Goal: Book appointment/travel/reservation

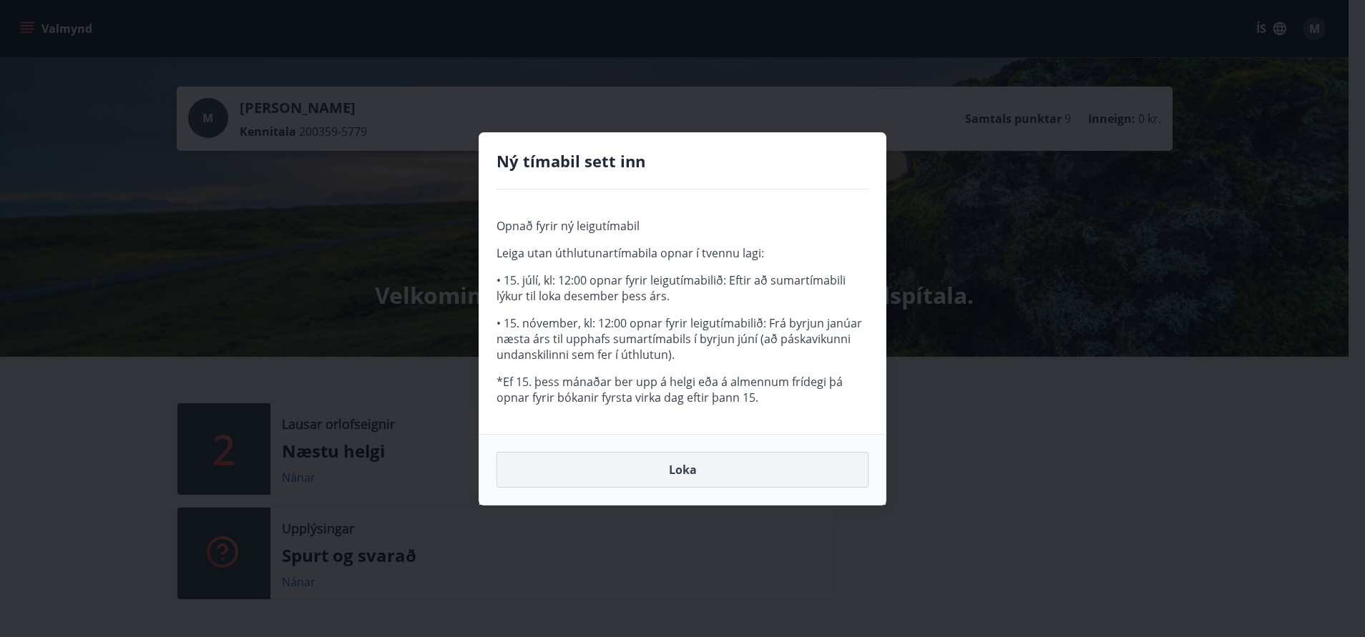
click at [682, 475] on button "Loka" at bounding box center [682, 470] width 372 height 36
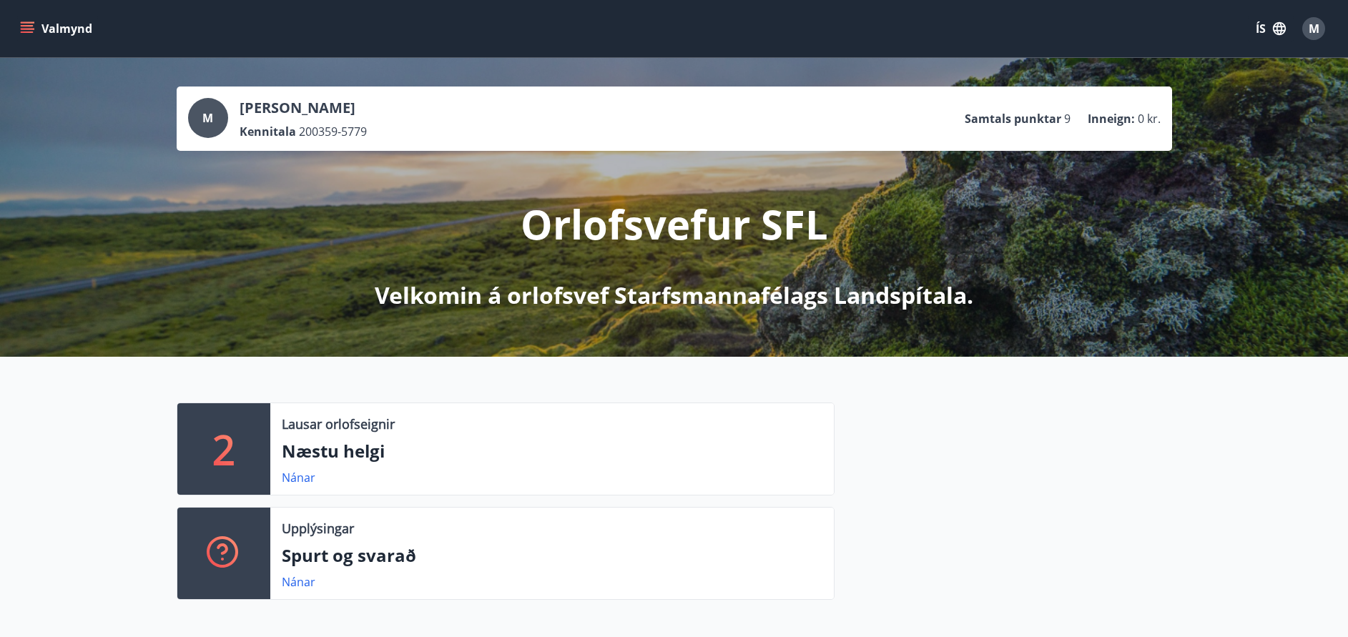
click at [30, 24] on icon "menu" at bounding box center [27, 28] width 14 height 14
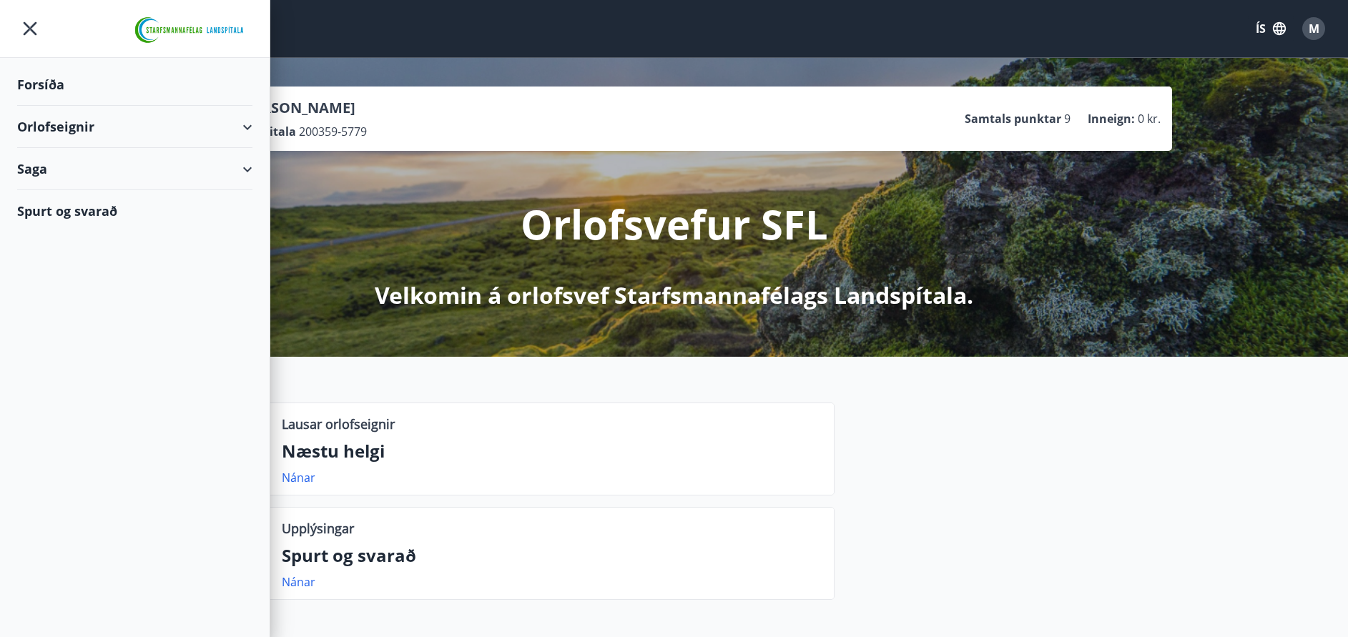
click at [64, 124] on div "Orlofseignir" at bounding box center [134, 127] width 235 height 42
click at [74, 189] on div "Bókunardagatal" at bounding box center [135, 193] width 212 height 30
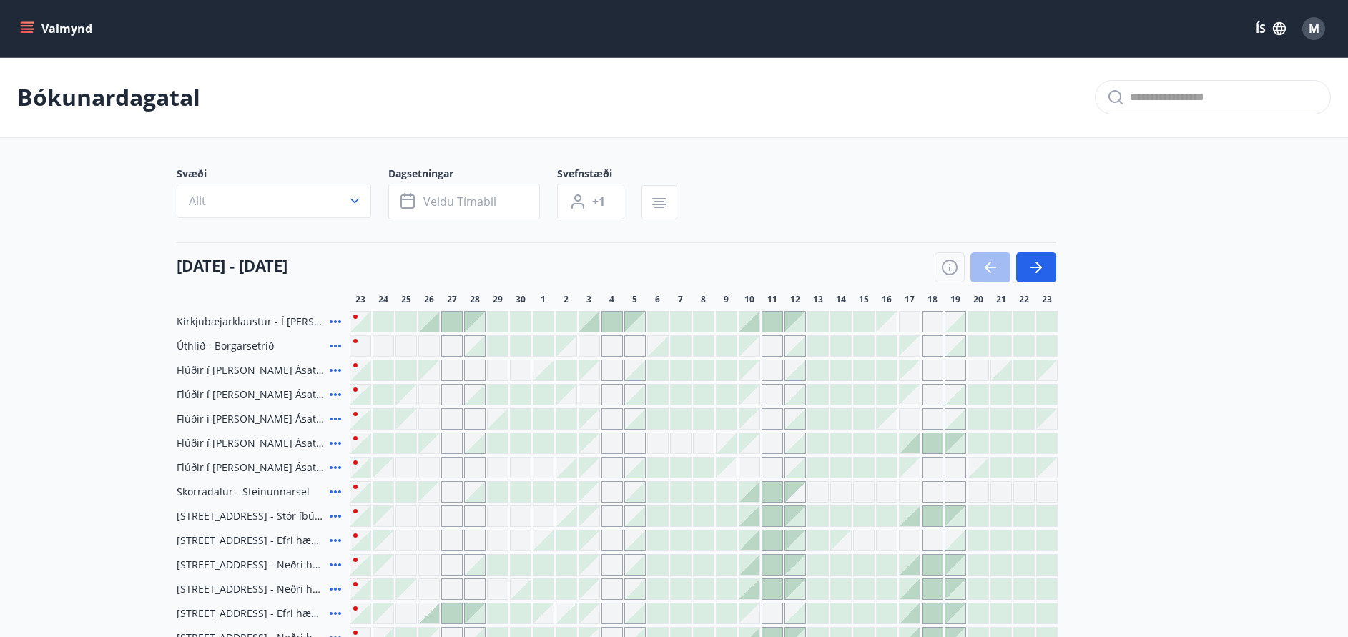
click at [26, 31] on icon "menu" at bounding box center [27, 28] width 14 height 14
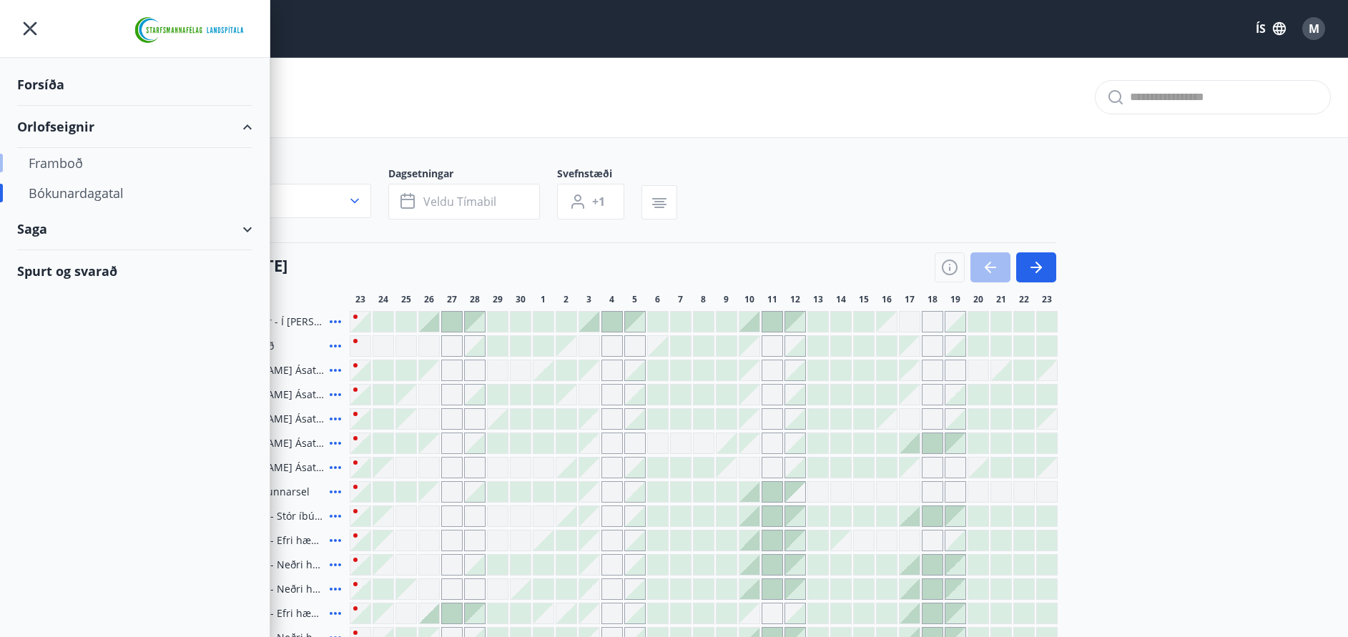
click at [46, 157] on div "Framboð" at bounding box center [135, 163] width 212 height 30
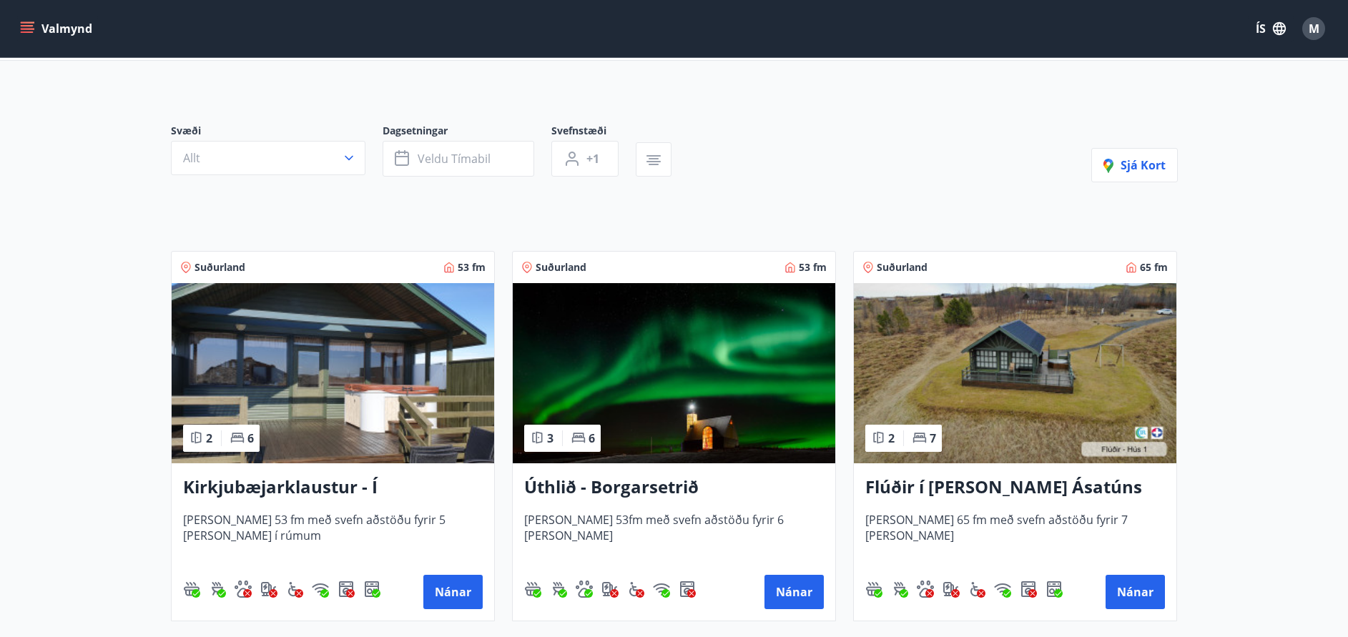
scroll to position [107, 0]
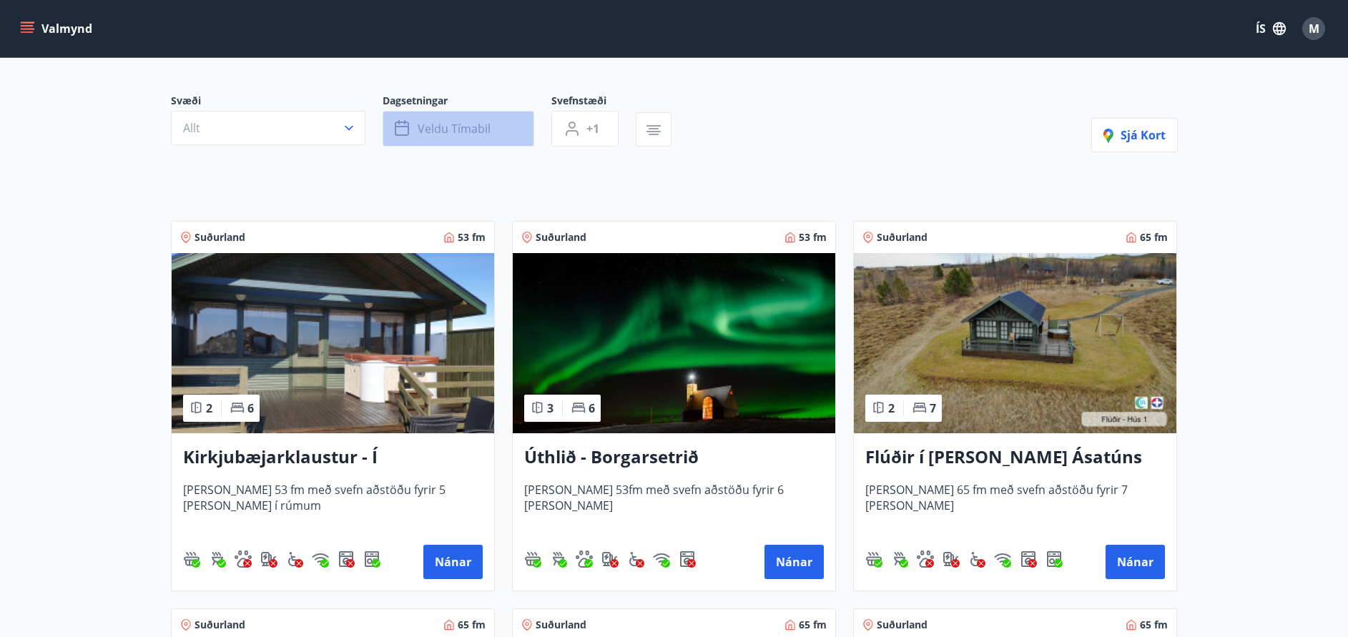
click at [446, 123] on span "Veldu tímabil" at bounding box center [454, 129] width 73 height 16
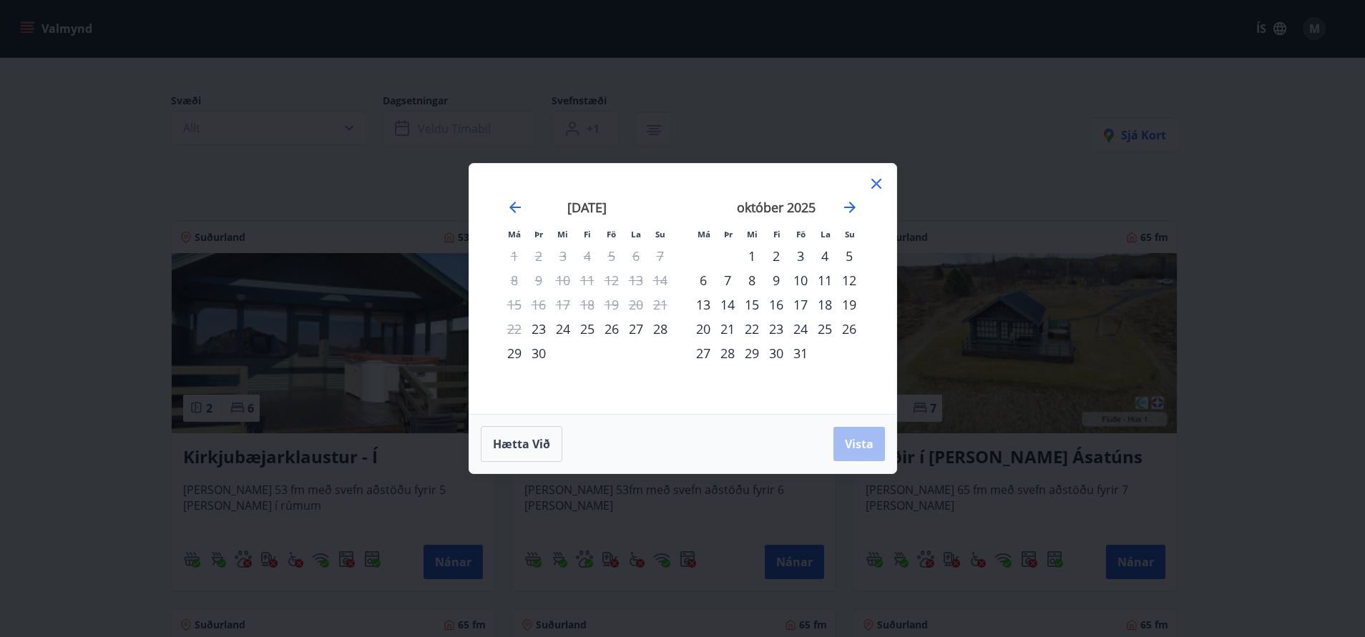
click at [612, 327] on div "26" at bounding box center [611, 329] width 24 height 24
click at [661, 327] on div "28" at bounding box center [660, 329] width 24 height 24
click at [860, 441] on span "Vista" at bounding box center [859, 444] width 29 height 16
